Goal: Transaction & Acquisition: Purchase product/service

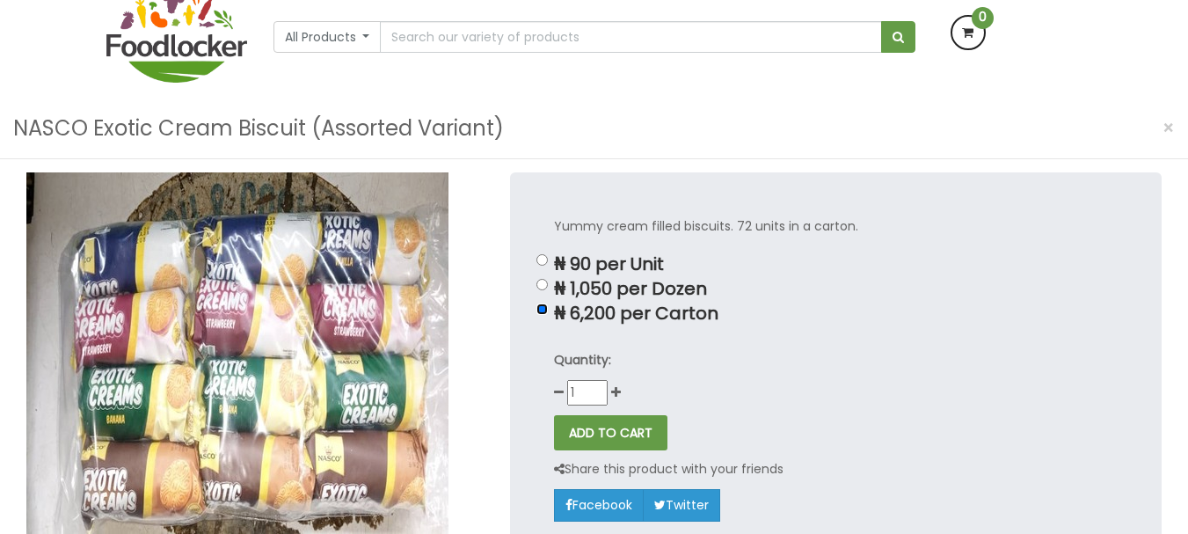
scroll to position [167, 0]
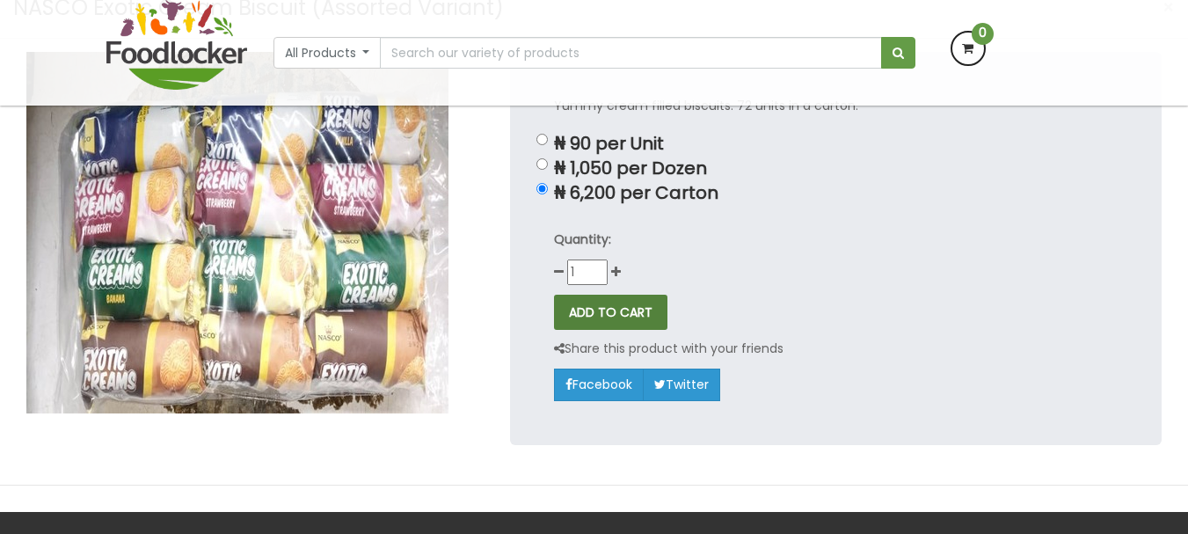
click at [627, 296] on button "ADD TO CART" at bounding box center [610, 312] width 113 height 35
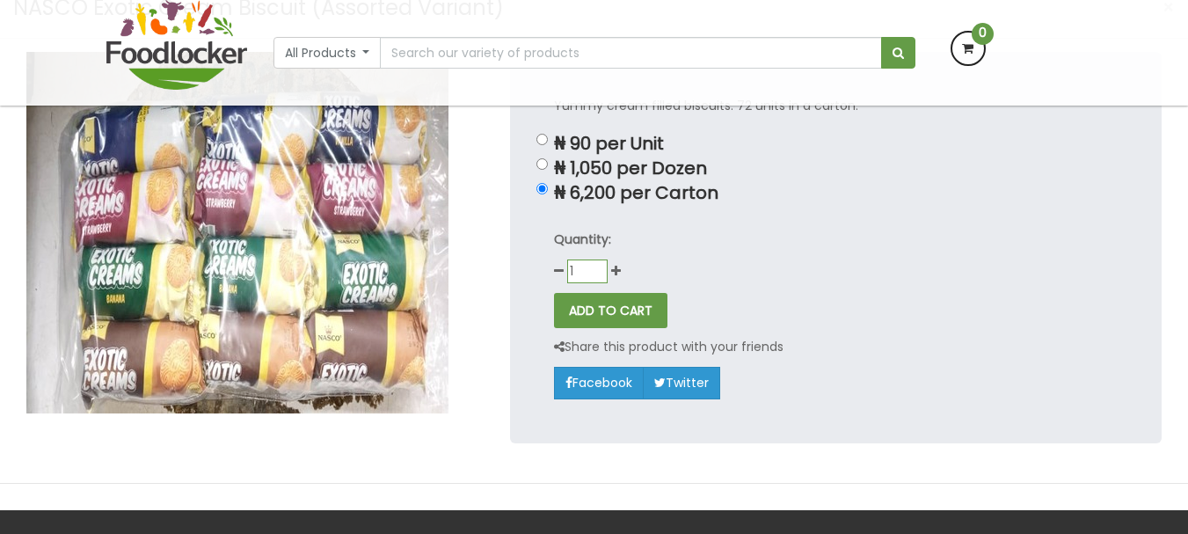
scroll to position [0, 0]
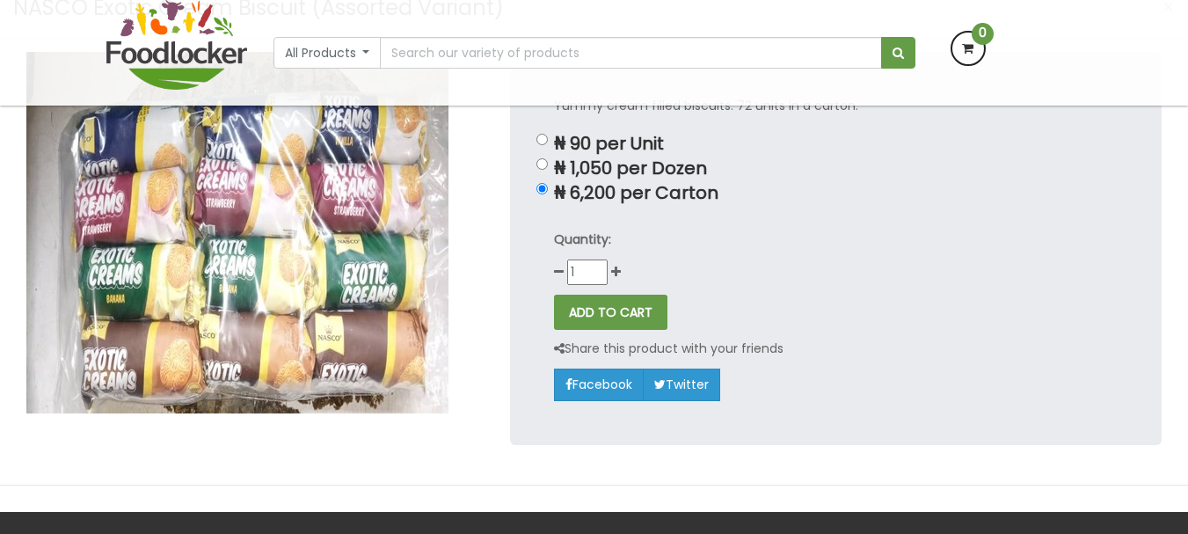
click at [670, 251] on div "Quantity: 1" at bounding box center [836, 257] width 564 height 55
click at [617, 266] on icon at bounding box center [616, 272] width 10 height 12
type input "2"
click at [606, 295] on button "ADD TO CART" at bounding box center [610, 312] width 113 height 35
click at [747, 158] on p "₦ 1,050 per Dozen" at bounding box center [836, 168] width 564 height 20
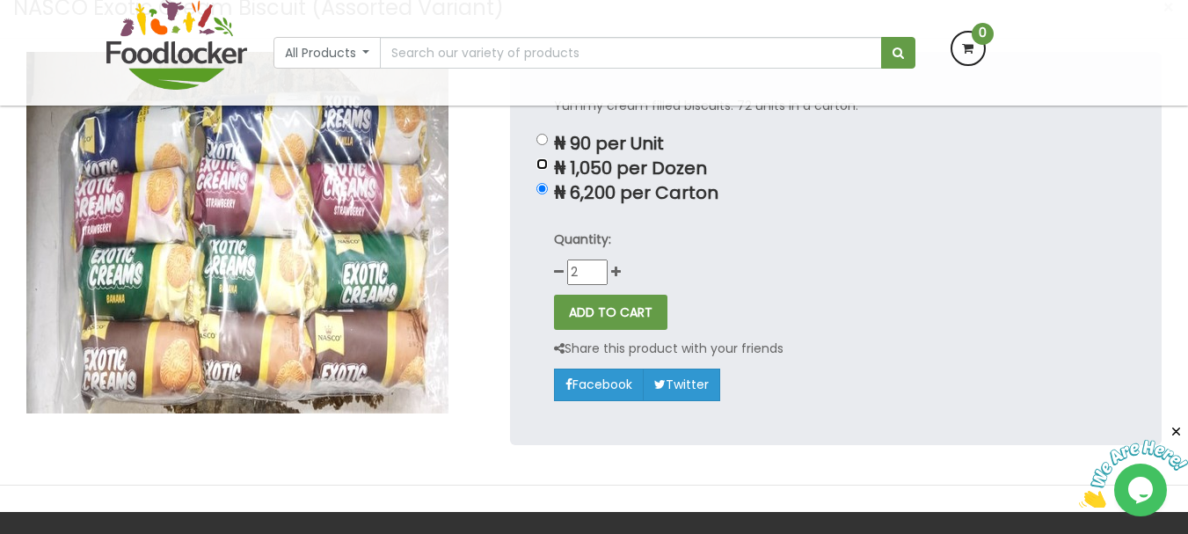
click at [548, 158] on input "₦ 1,050 per Dozen" at bounding box center [542, 163] width 11 height 11
radio input "true"
type input "1"
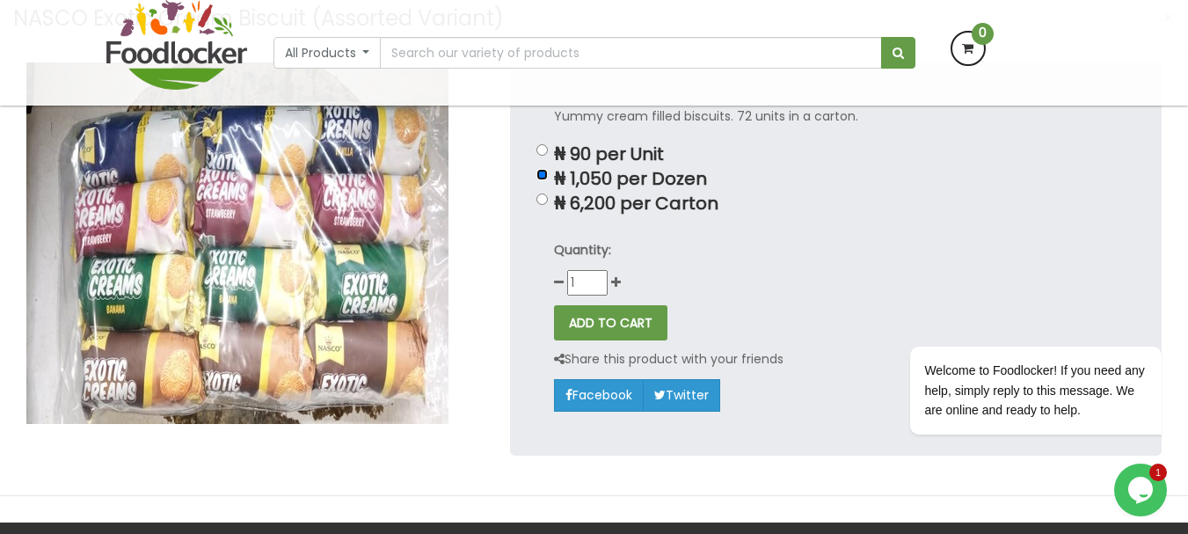
scroll to position [157, 0]
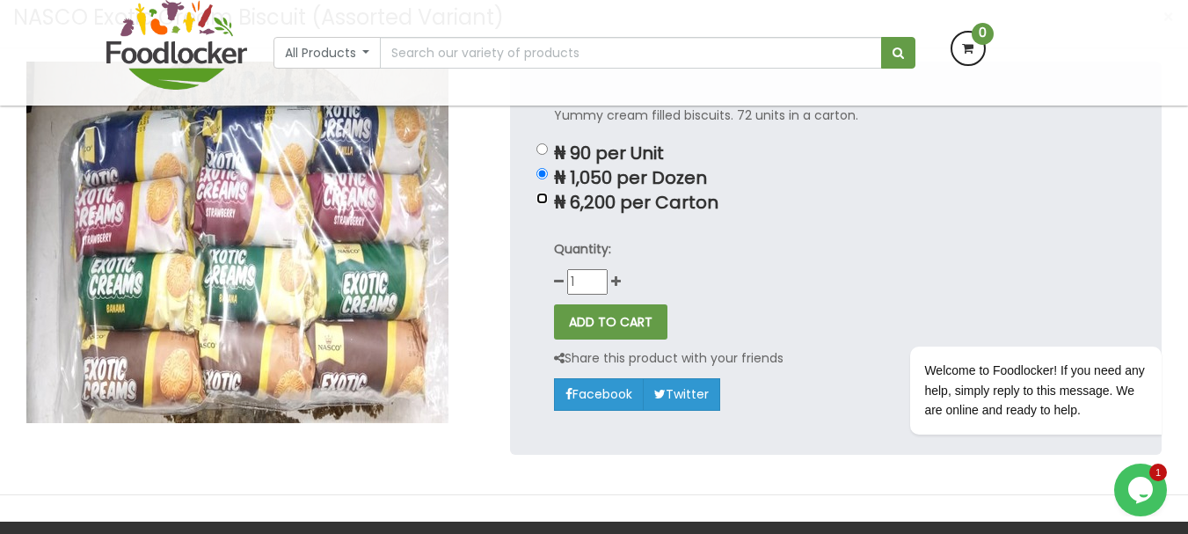
click at [543, 193] on input "₦ 6,200 per Carton" at bounding box center [542, 198] width 11 height 11
radio input "true"
click at [603, 304] on button "ADD TO CART" at bounding box center [610, 321] width 113 height 35
click at [547, 168] on input "₦ 1,050 per Dozen" at bounding box center [542, 173] width 11 height 11
radio input "true"
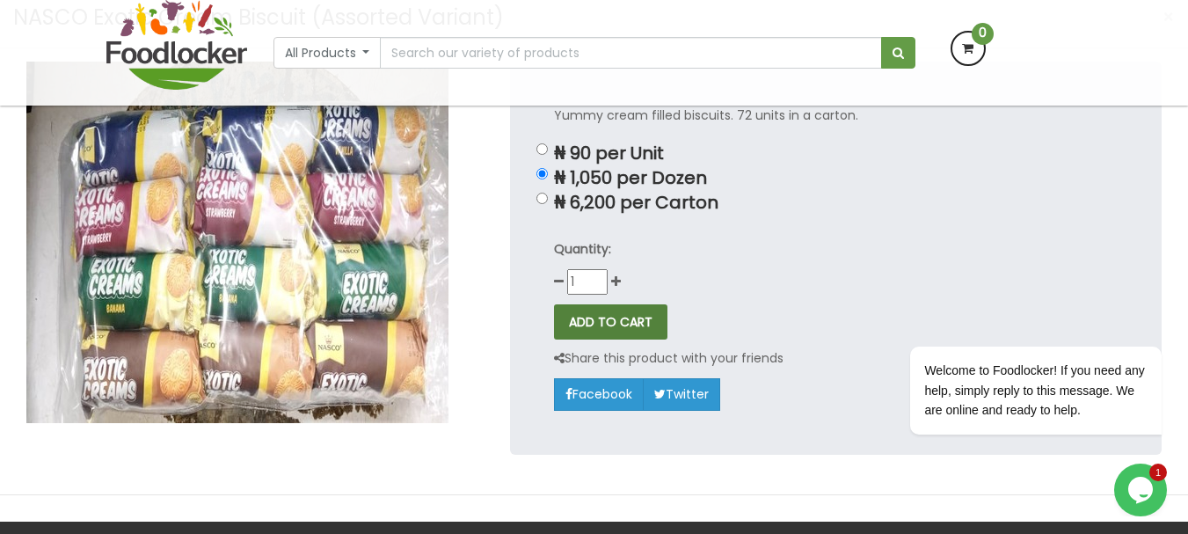
click at [594, 304] on button "ADD TO CART" at bounding box center [610, 321] width 113 height 35
click at [545, 143] on input "₦ 90 per Unit" at bounding box center [542, 148] width 11 height 11
radio input "true"
click at [614, 304] on button "ADD TO CART" at bounding box center [610, 321] width 113 height 35
click at [718, 239] on p "Quantity:" at bounding box center [836, 249] width 564 height 20
